Goal: Information Seeking & Learning: Learn about a topic

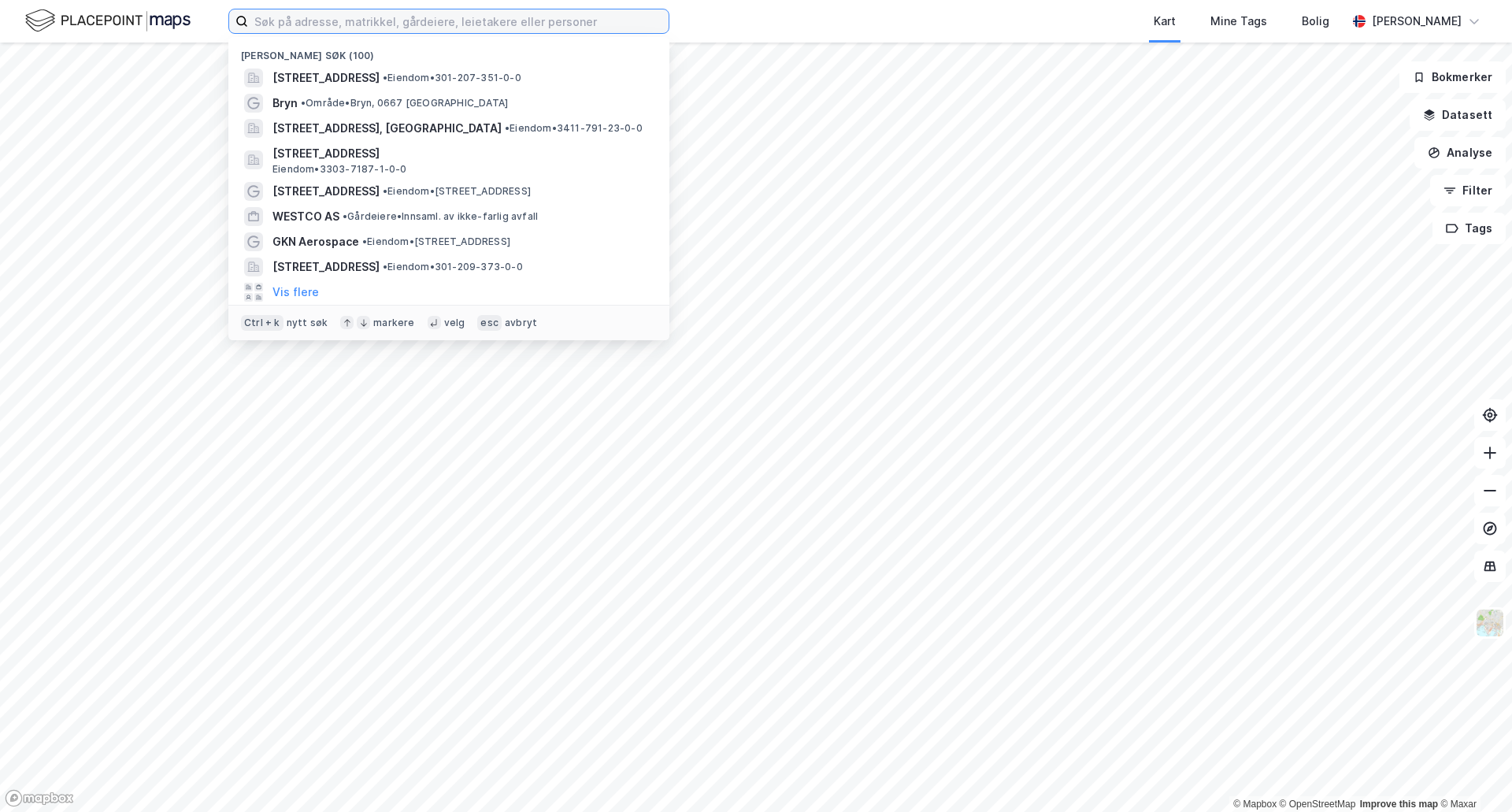
click at [402, 19] on input at bounding box center [458, 21] width 420 height 24
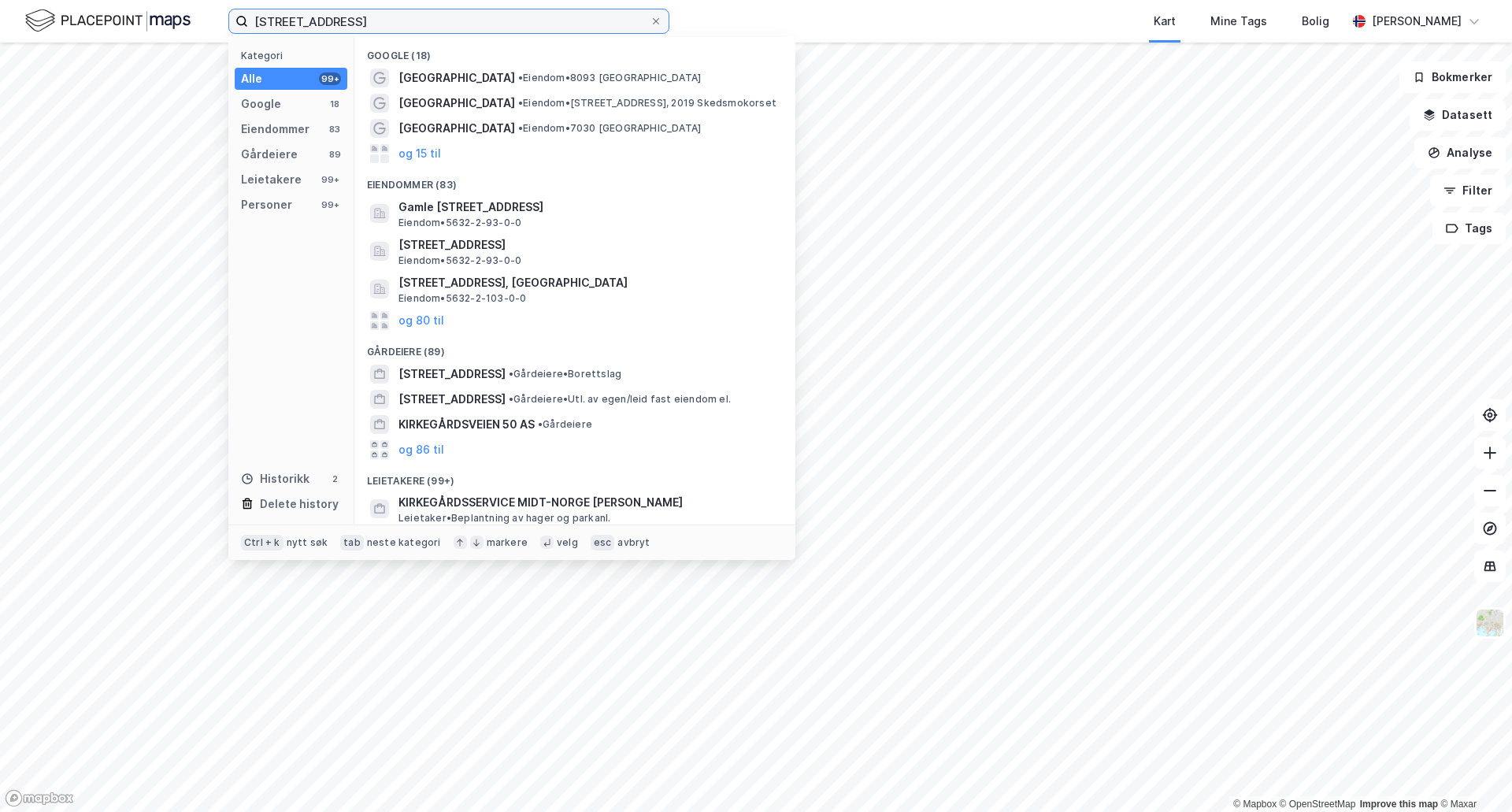
type input "[STREET_ADDRESS]"
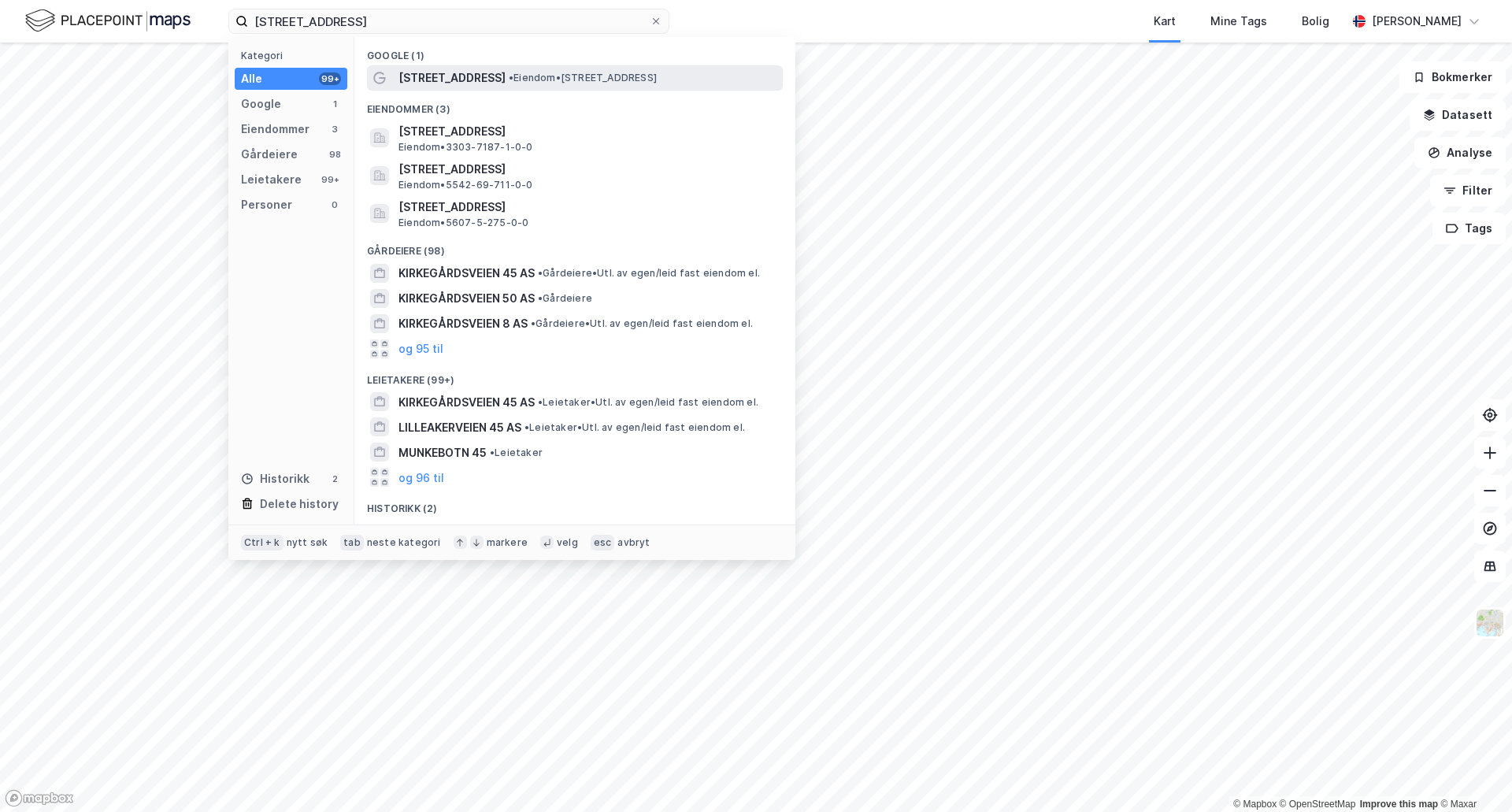
click at [437, 79] on span "[STREET_ADDRESS]" at bounding box center [451, 78] width 107 height 19
